Goal: Navigation & Orientation: Understand site structure

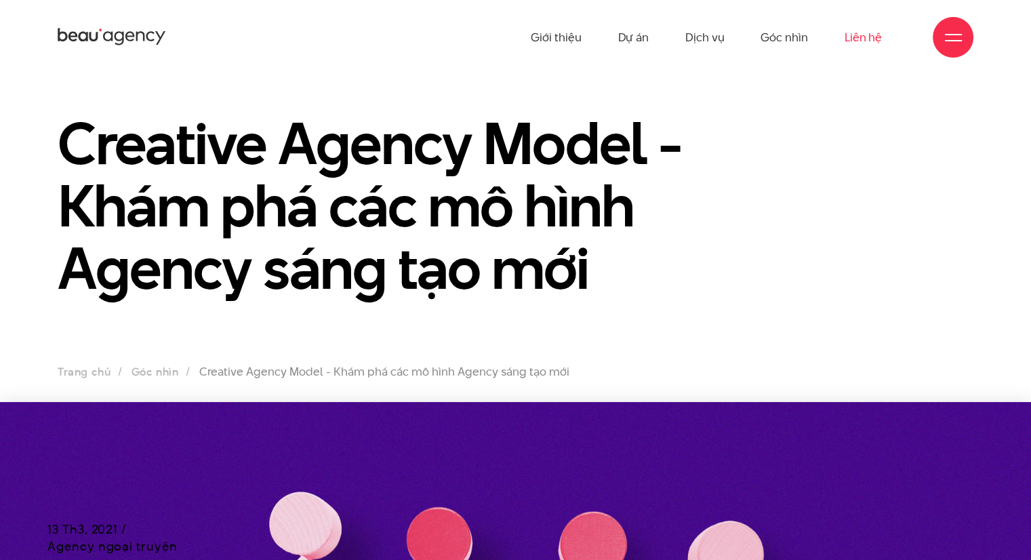
click at [866, 22] on link "Liên hệ" at bounding box center [863, 37] width 37 height 75
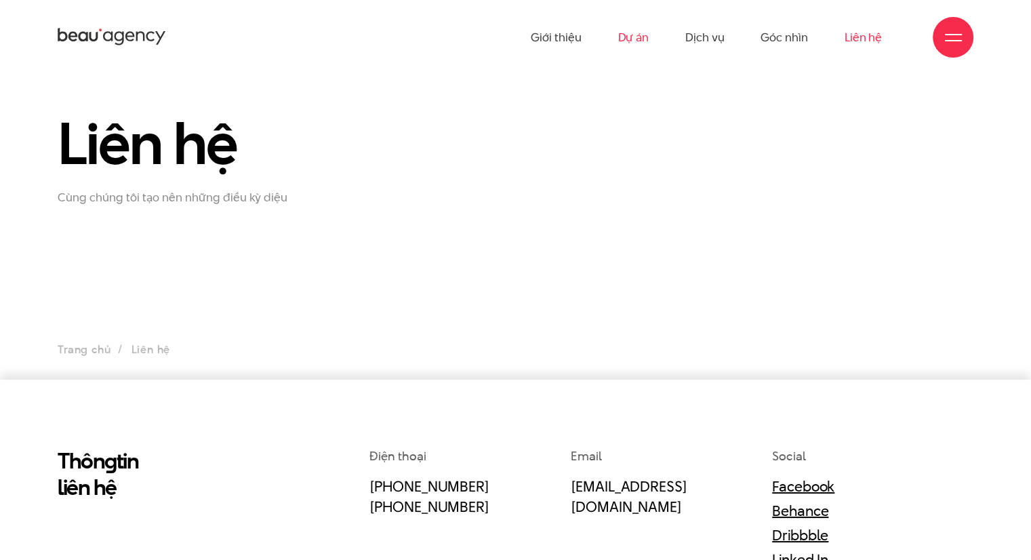
click at [643, 44] on link "Dự án" at bounding box center [633, 37] width 31 height 75
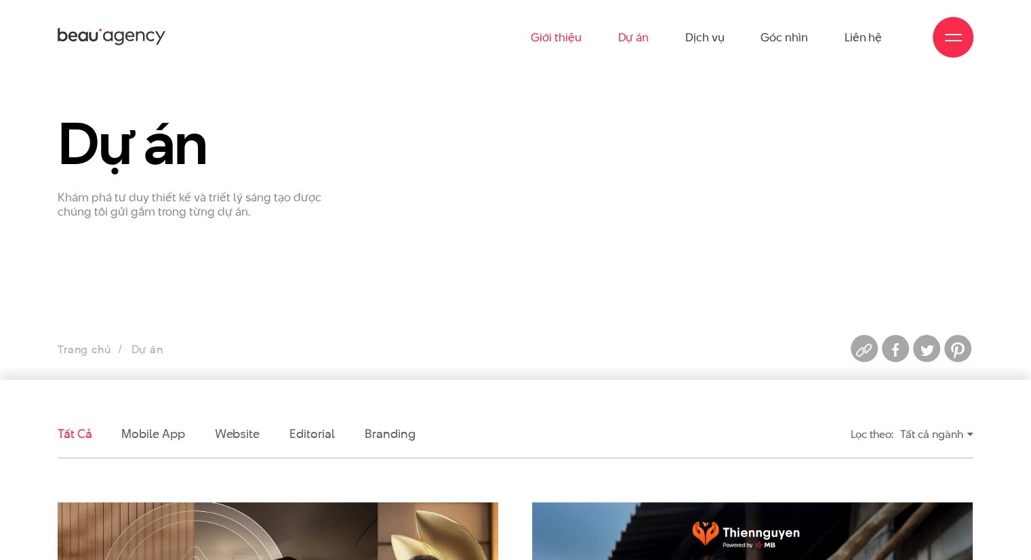
click at [544, 47] on link "Giới thiệu" at bounding box center [556, 37] width 50 height 75
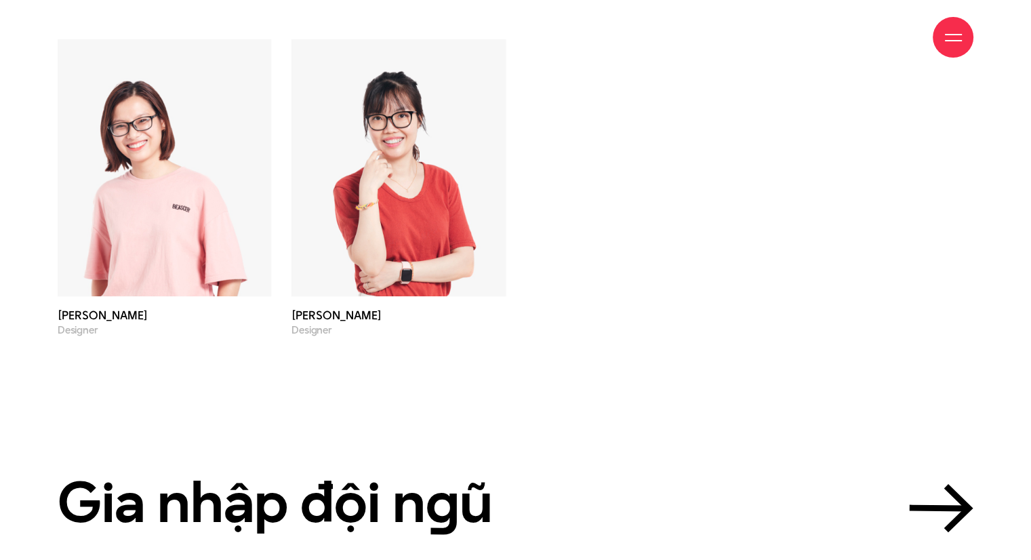
scroll to position [4721, 0]
